Goal: Navigation & Orientation: Find specific page/section

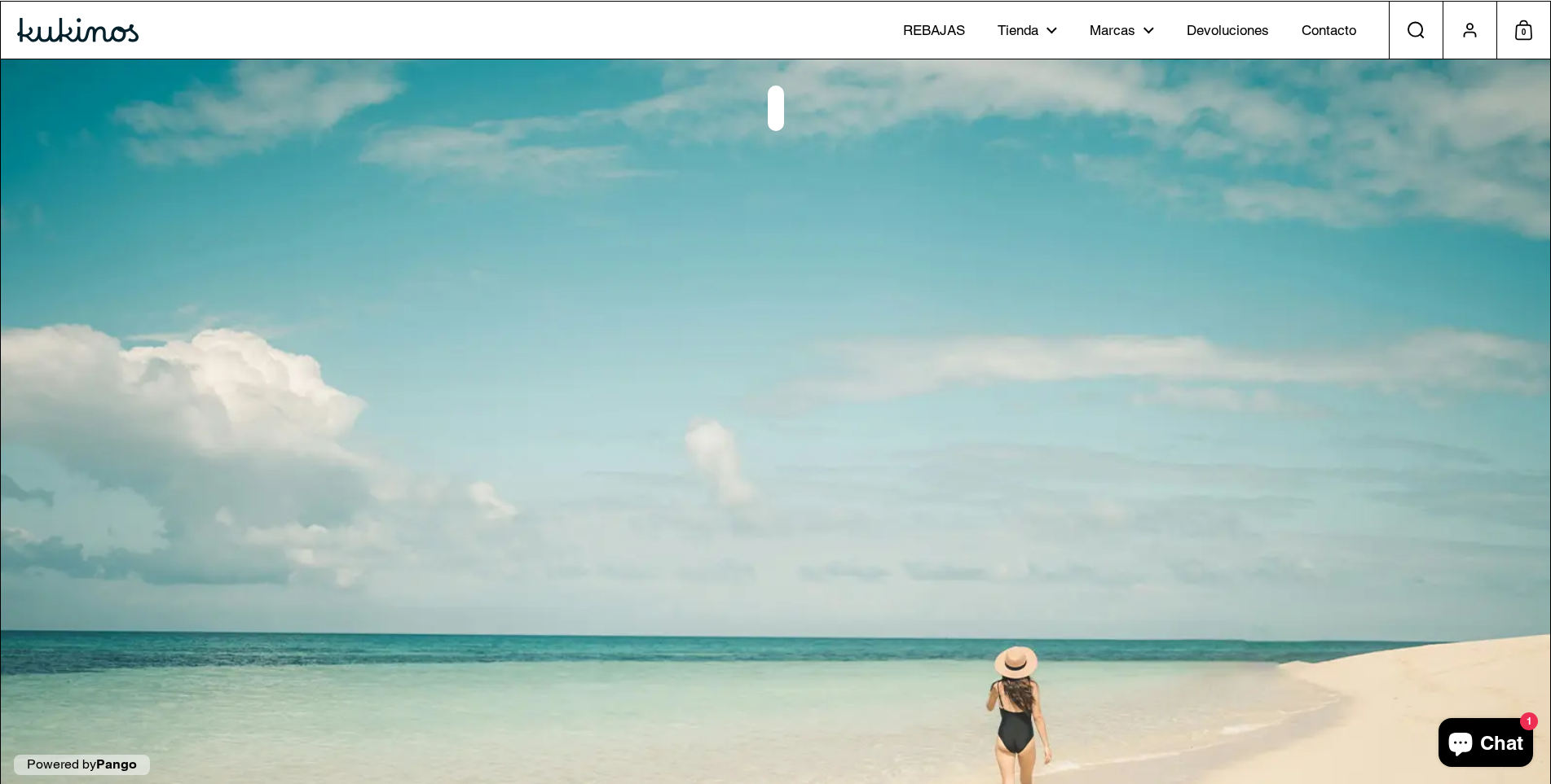
scroll to position [334, 0]
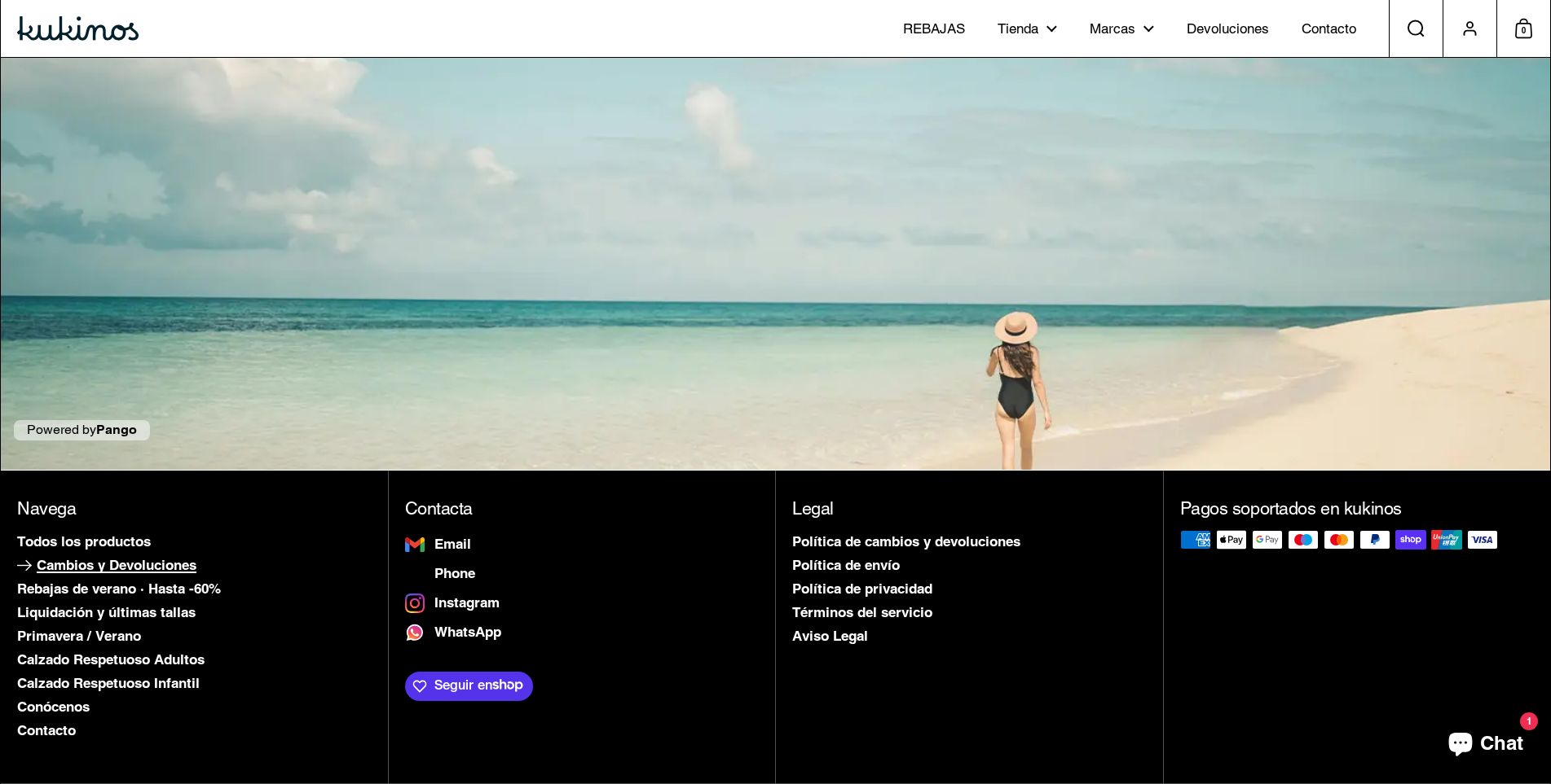
click at [77, 565] on span "Cambios y Devoluciones" at bounding box center [117, 565] width 160 height 17
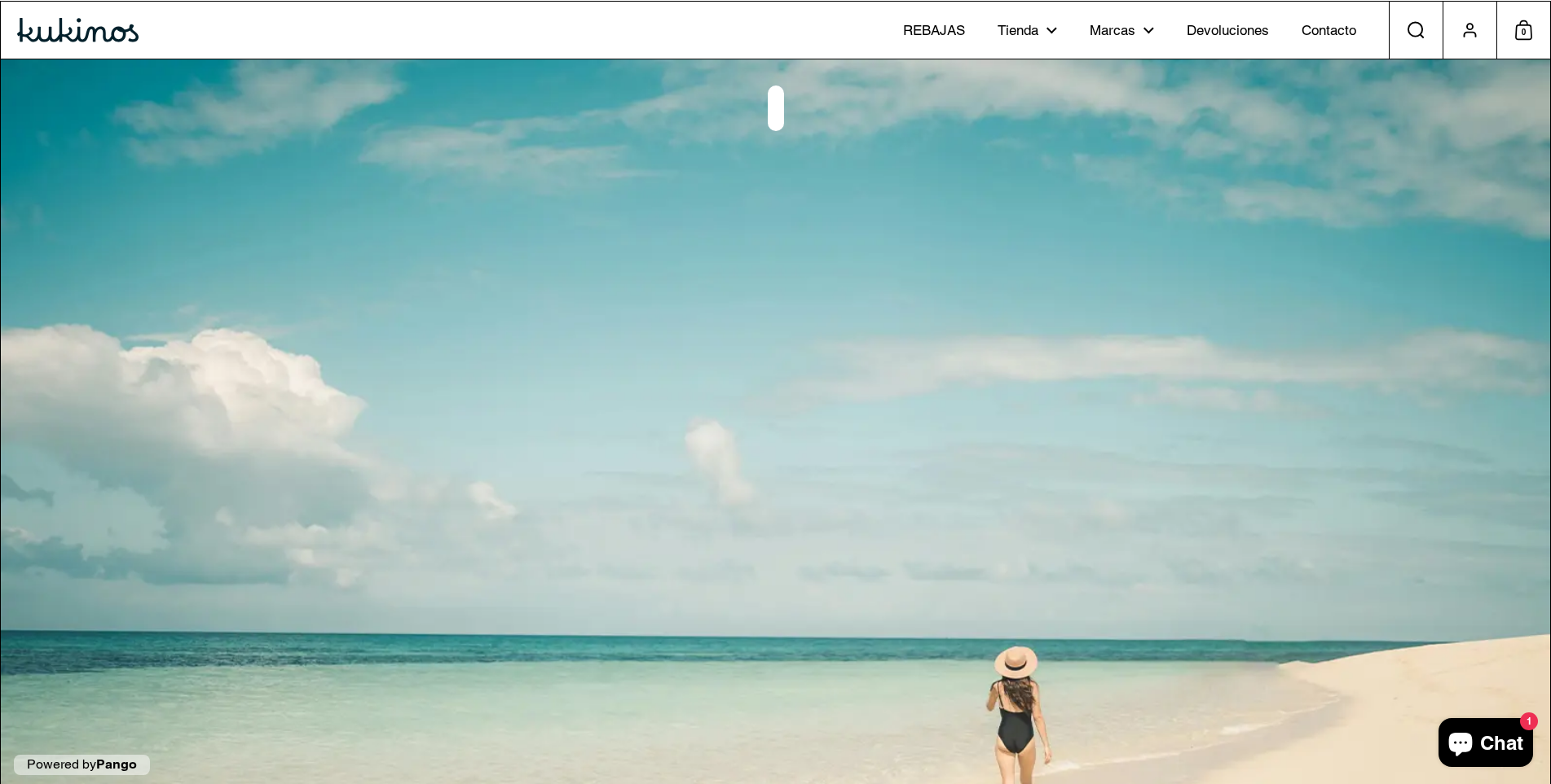
scroll to position [334, 0]
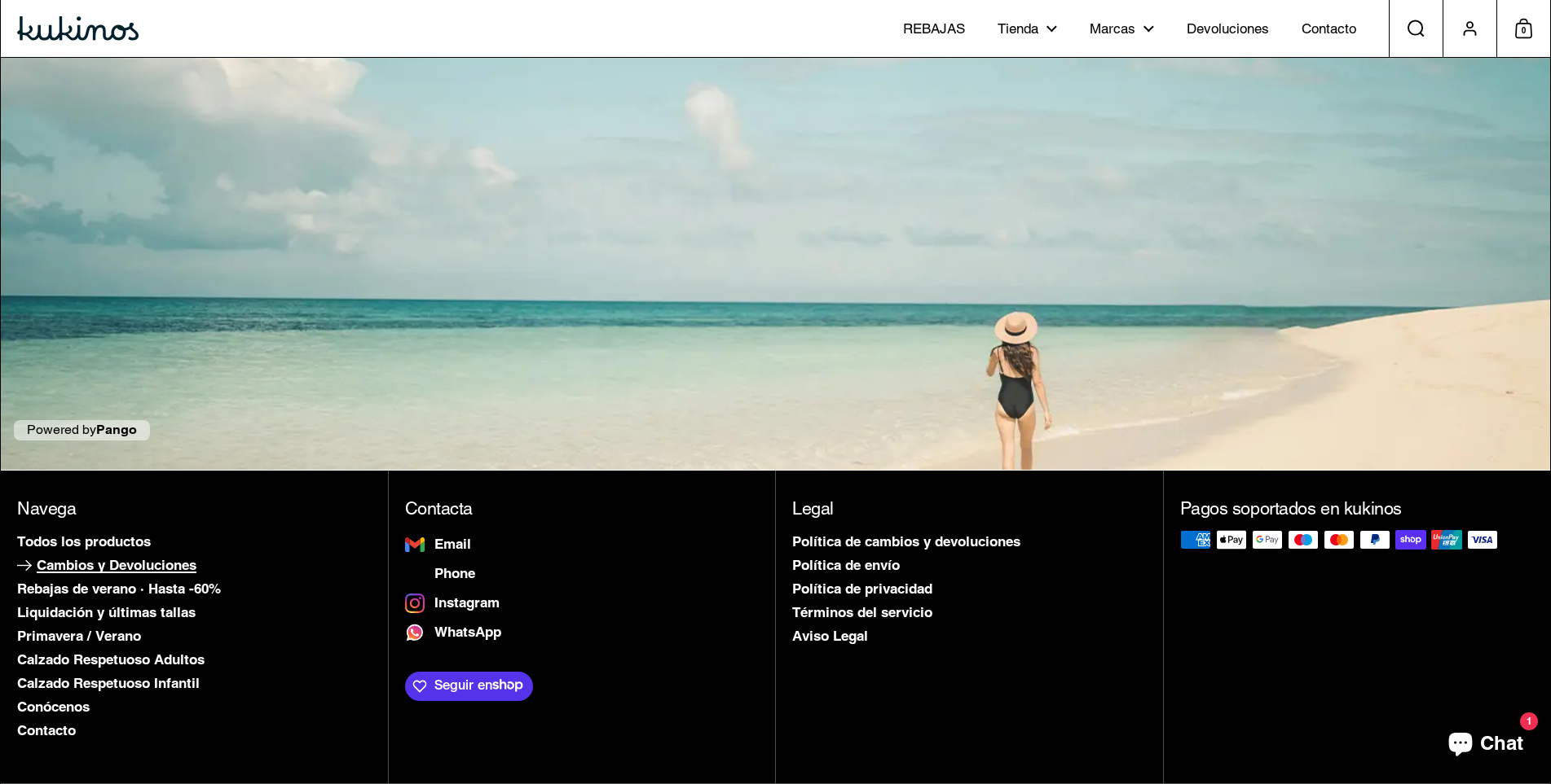
click at [96, 569] on span "Cambios y Devoluciones" at bounding box center [117, 565] width 160 height 17
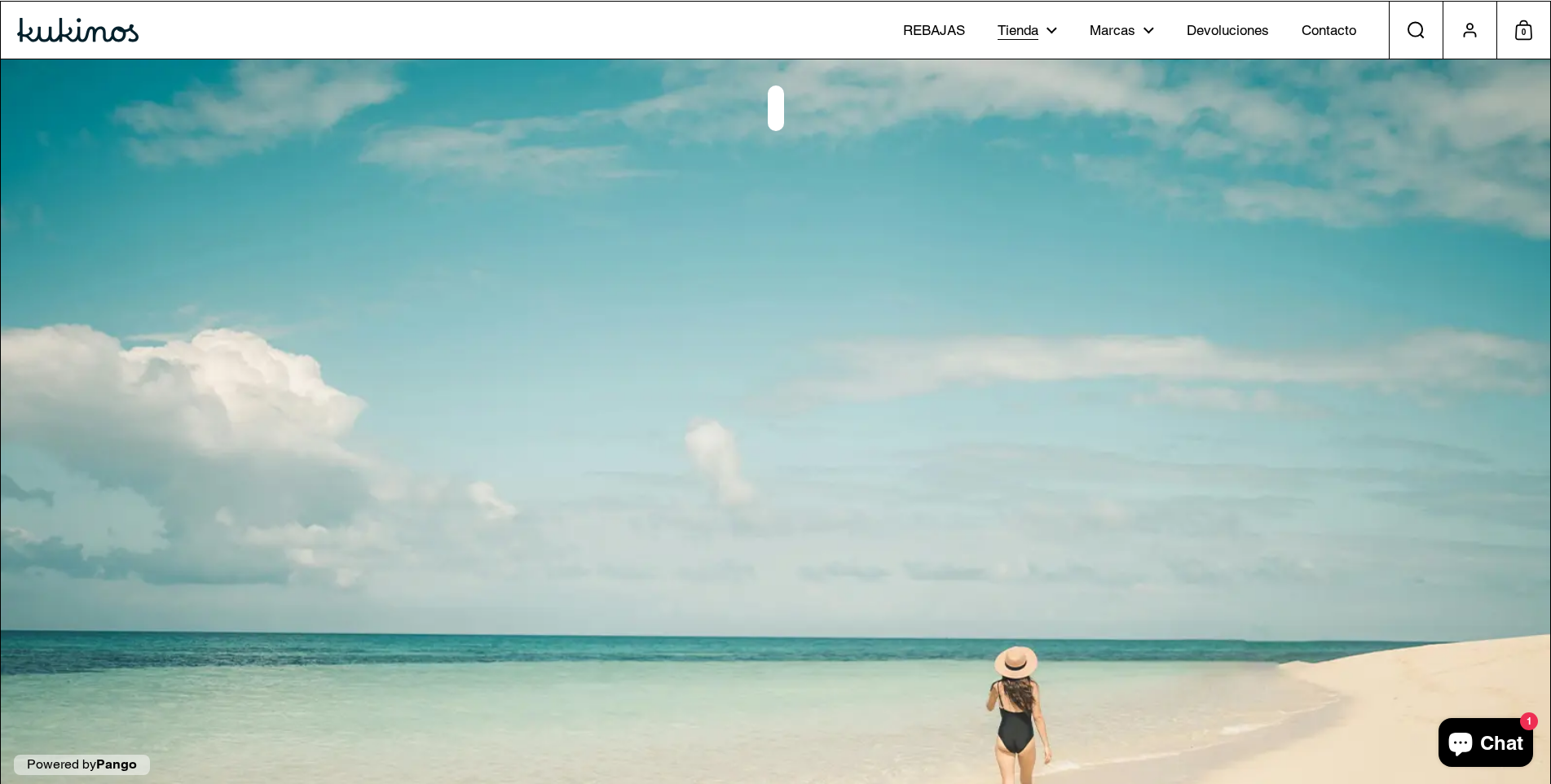
click at [1051, 31] on icon at bounding box center [1053, 30] width 6 height 6
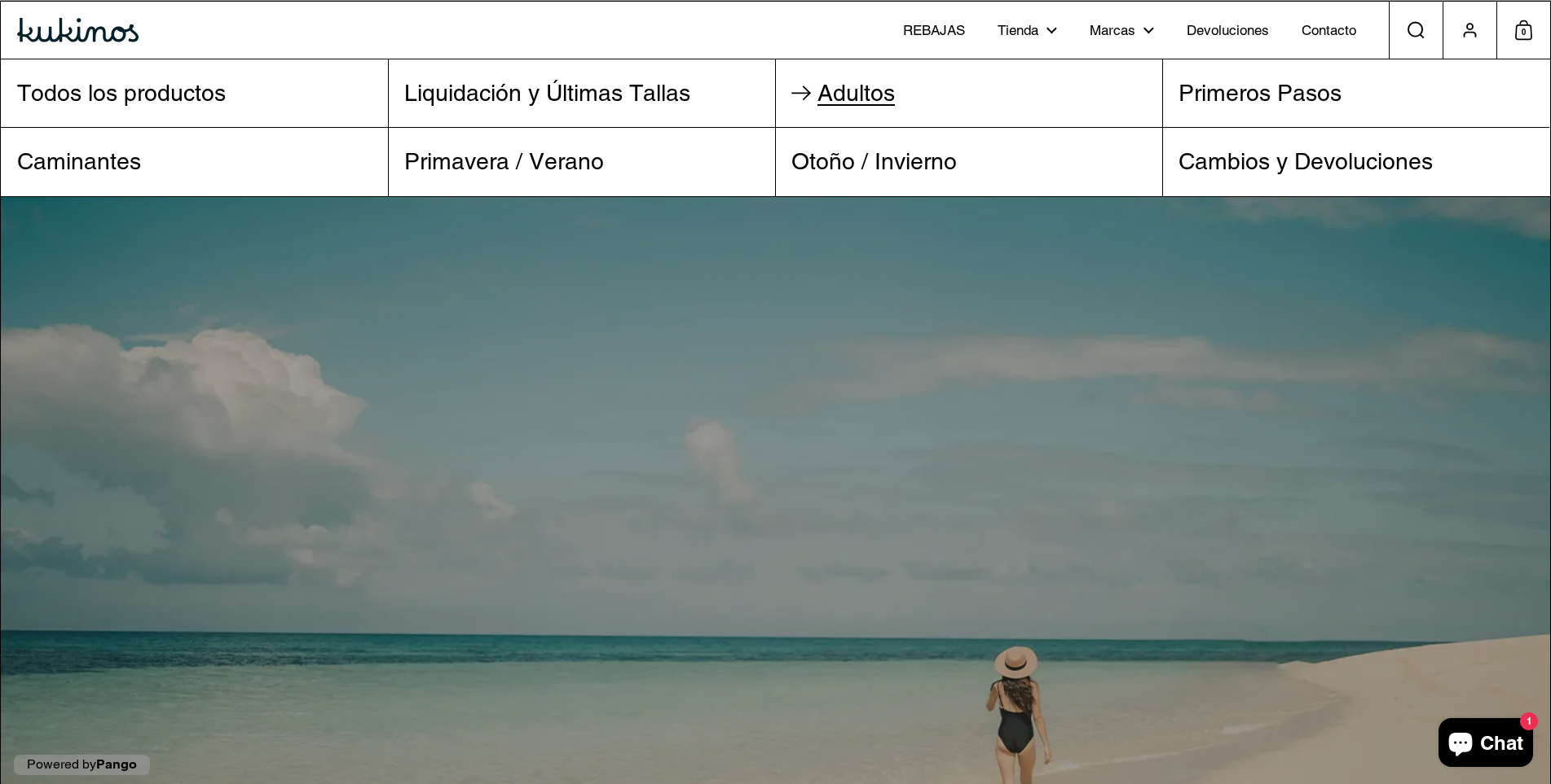
click at [851, 92] on span "Adultos" at bounding box center [856, 93] width 77 height 26
